Goal: Information Seeking & Learning: Learn about a topic

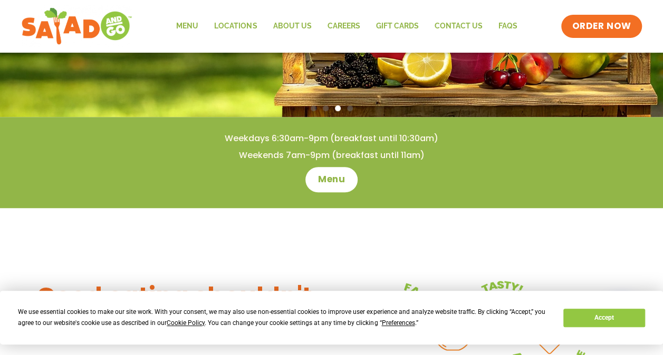
scroll to position [254, 0]
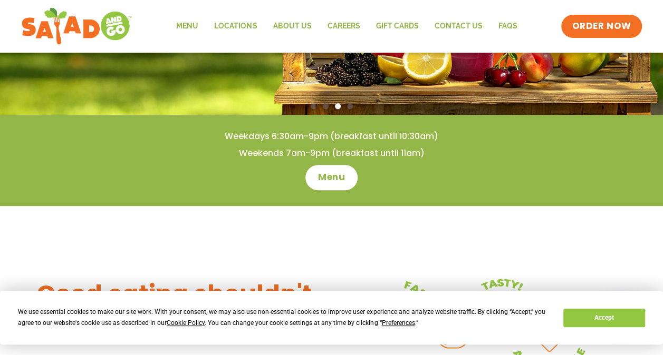
click at [585, 308] on div "We use essential cookies to make our site work. With your consent, we may also …" at bounding box center [331, 318] width 626 height 22
click at [591, 314] on button "Accept" at bounding box center [603, 318] width 81 height 18
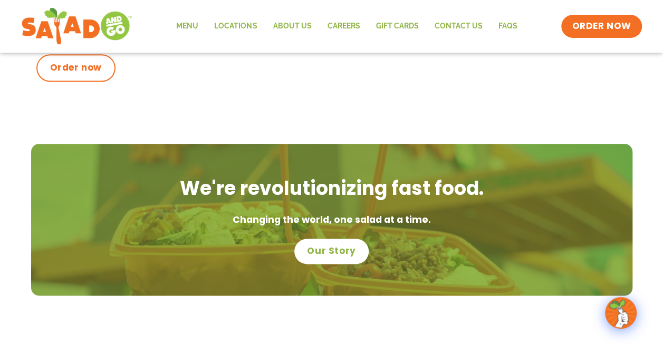
scroll to position [597, 0]
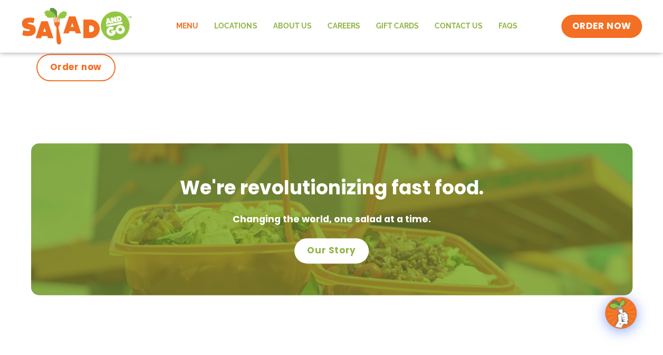
click at [185, 26] on link "Menu" at bounding box center [187, 26] width 38 height 24
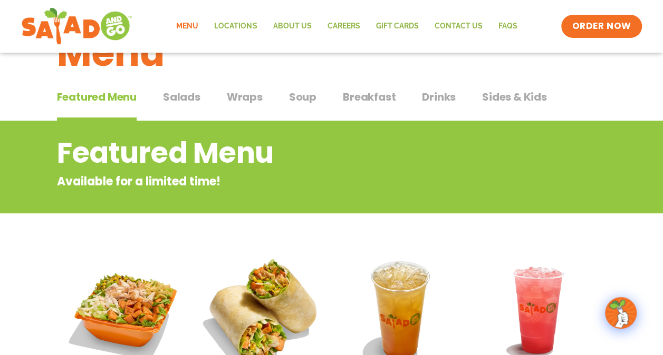
scroll to position [48, 0]
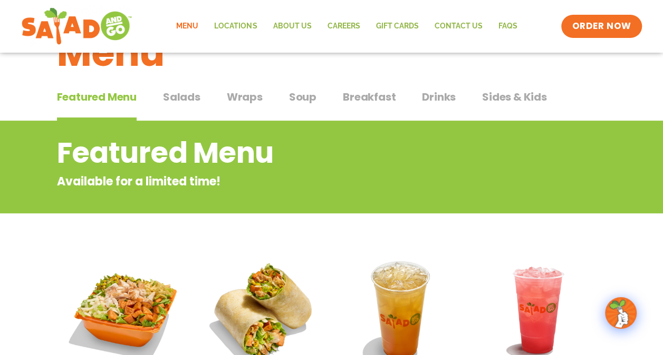
click at [188, 103] on span "Salads" at bounding box center [181, 97] width 37 height 16
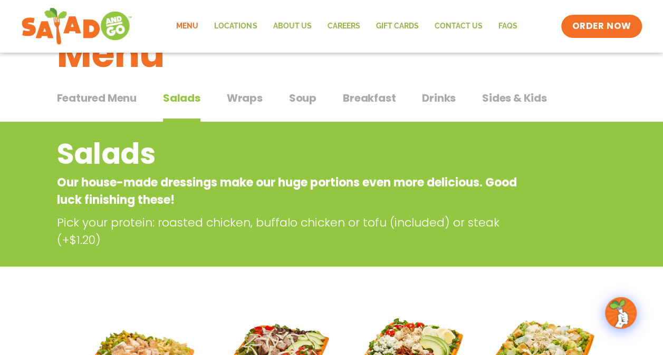
scroll to position [46, 0]
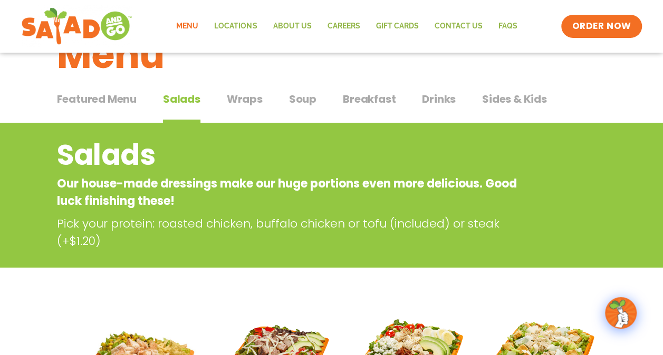
click at [248, 102] on span "Wraps" at bounding box center [245, 99] width 36 height 16
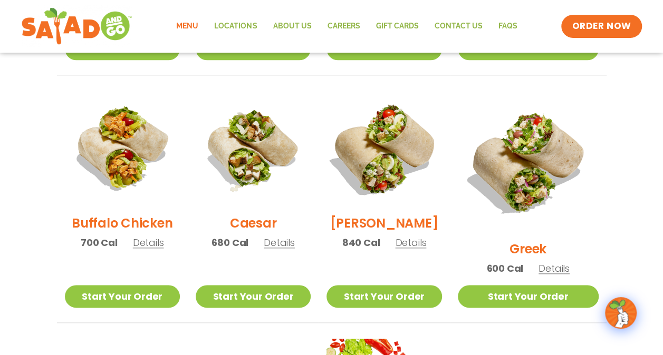
scroll to position [490, 0]
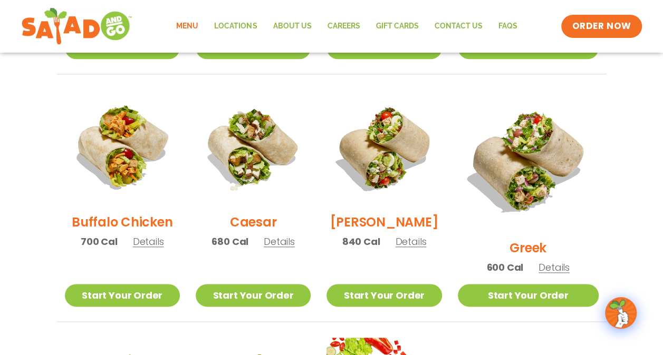
click at [565, 261] on span "Details" at bounding box center [553, 267] width 31 height 13
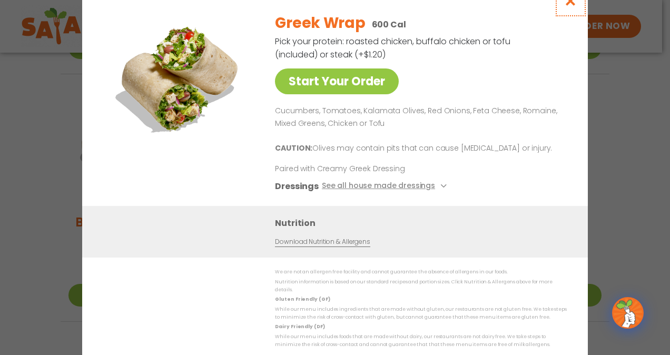
click at [566, 1] on icon "Close modal" at bounding box center [570, 0] width 13 height 11
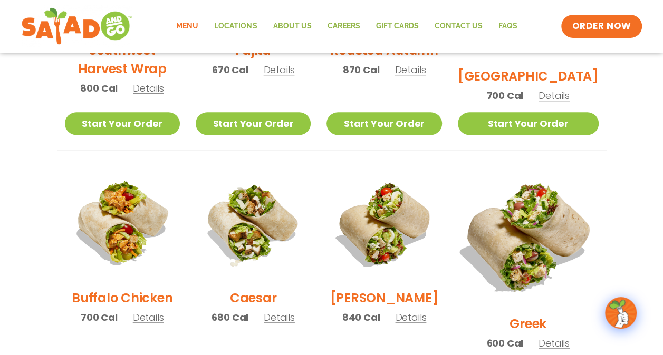
scroll to position [416, 0]
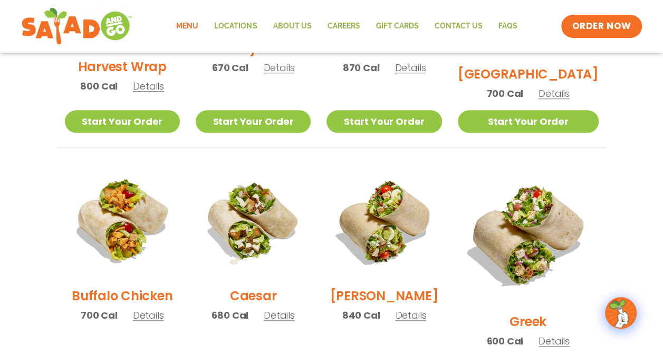
click at [558, 335] on span "Details" at bounding box center [553, 341] width 31 height 13
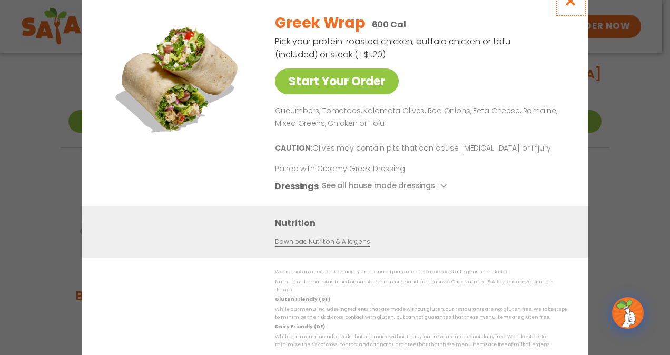
click at [564, 5] on icon "Close modal" at bounding box center [570, 0] width 13 height 11
